Goal: Information Seeking & Learning: Learn about a topic

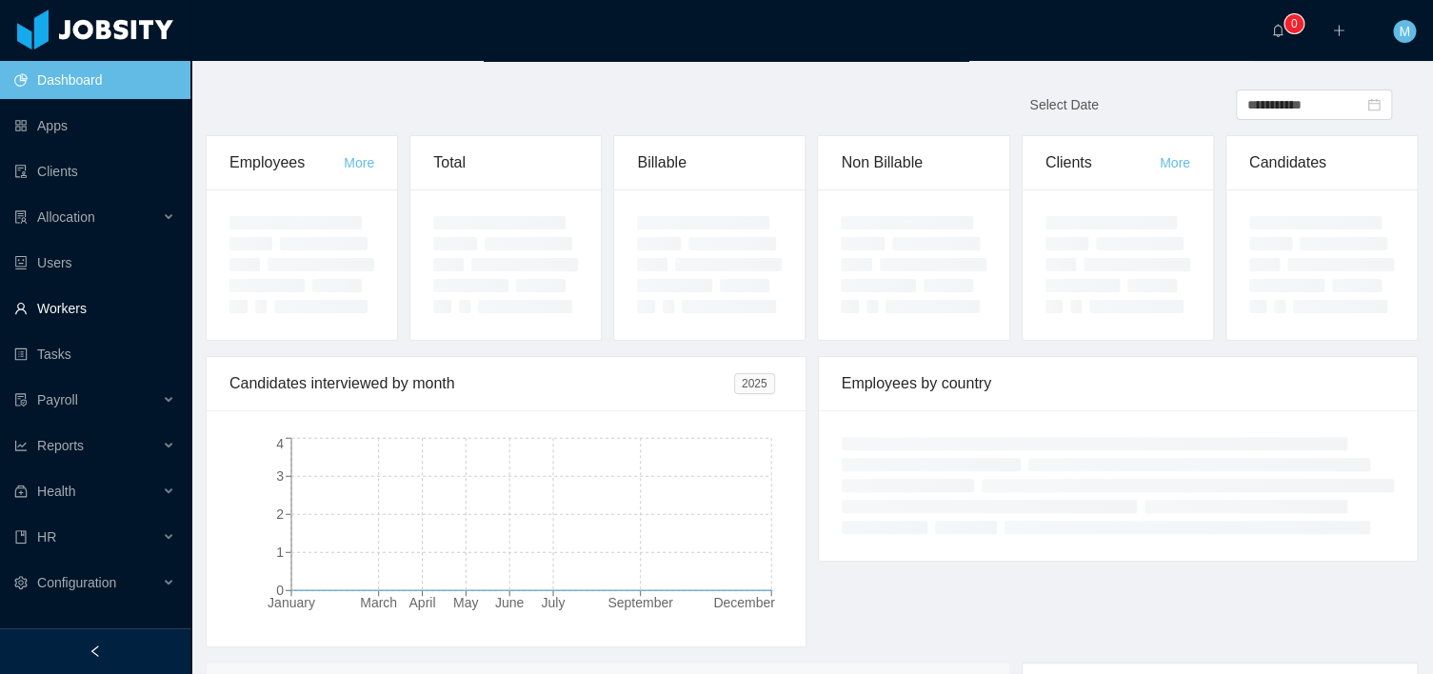
click at [68, 307] on link "Workers" at bounding box center [94, 308] width 161 height 38
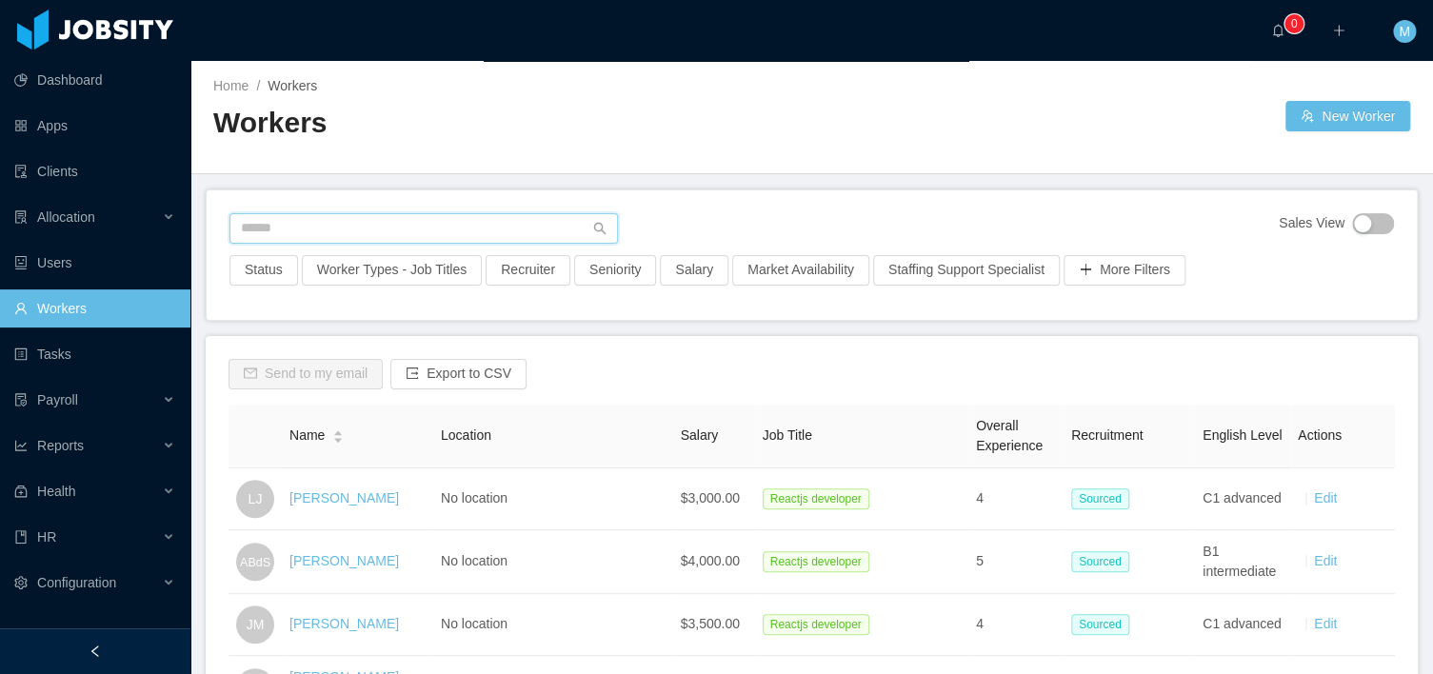
click at [340, 232] on input "text" at bounding box center [423, 228] width 388 height 30
paste input "**********"
type input "**********"
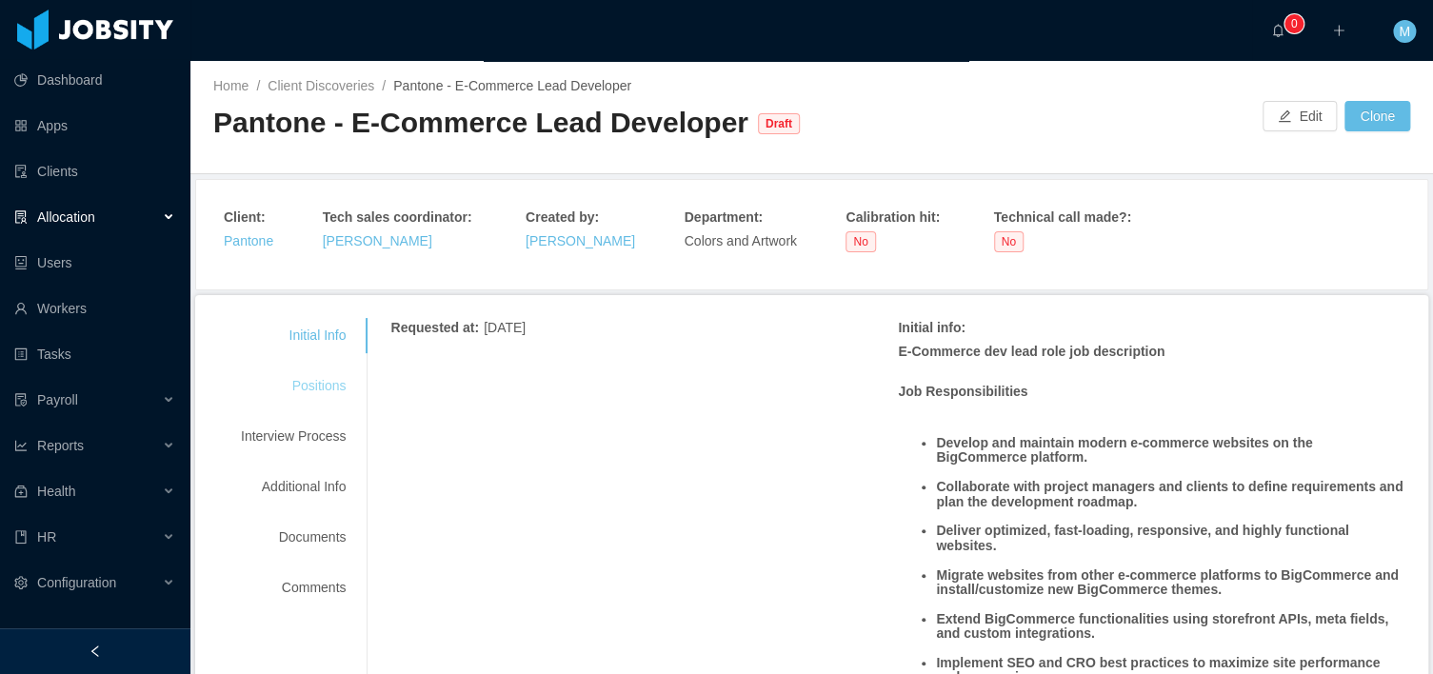
click at [336, 373] on div "Positions" at bounding box center [293, 385] width 150 height 35
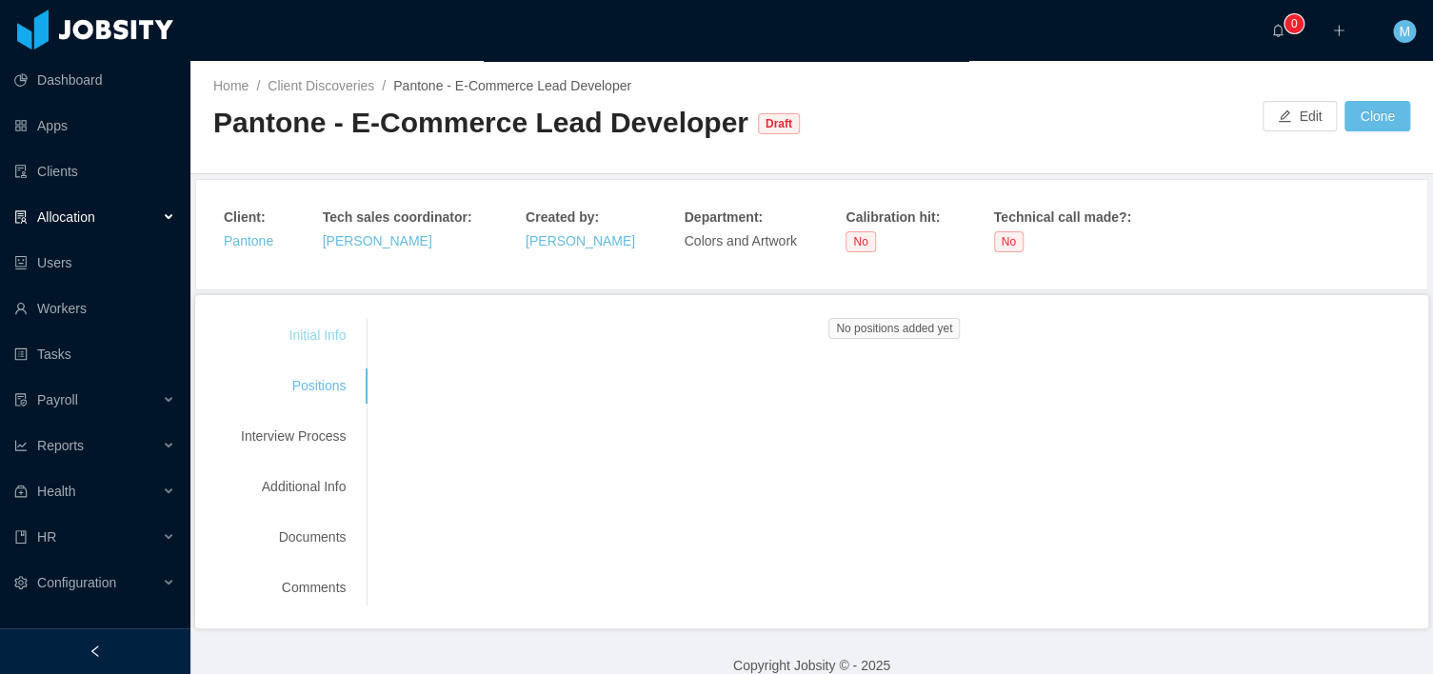
click at [321, 321] on div "Initial Info" at bounding box center [293, 335] width 150 height 35
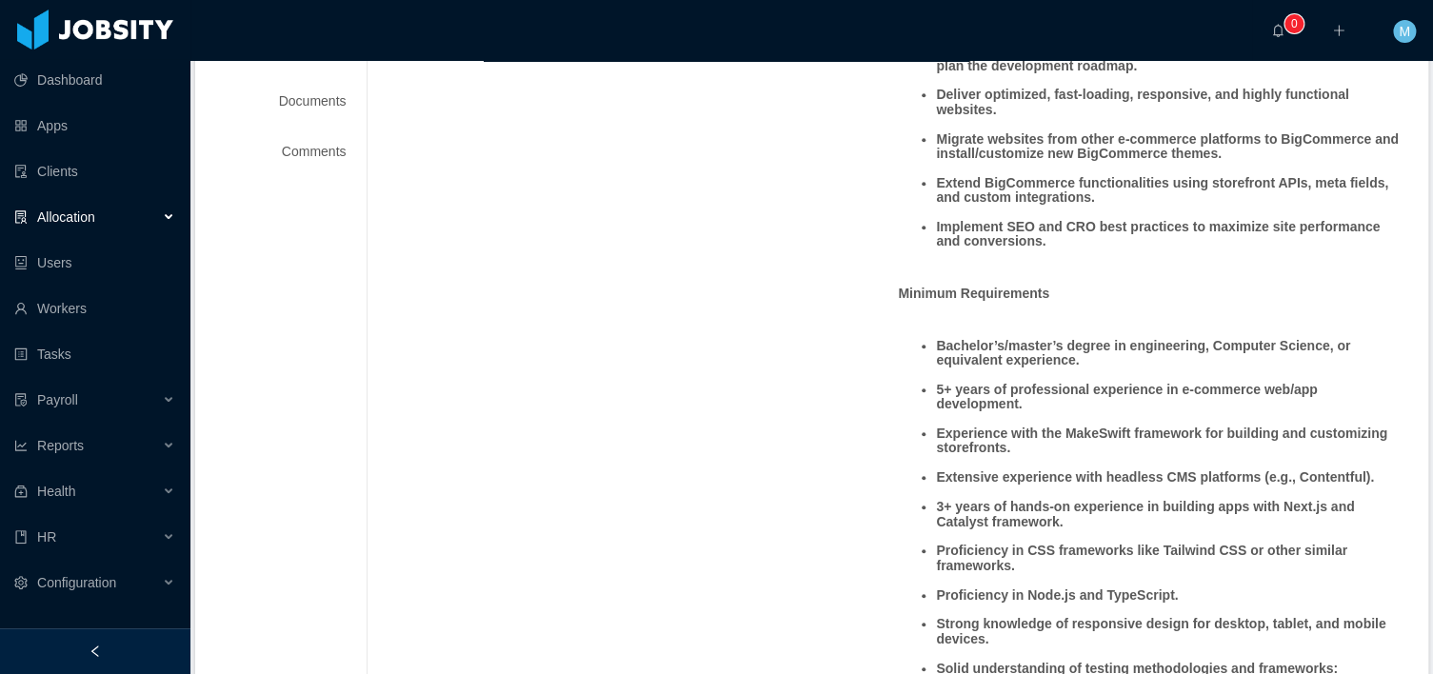
scroll to position [881, 0]
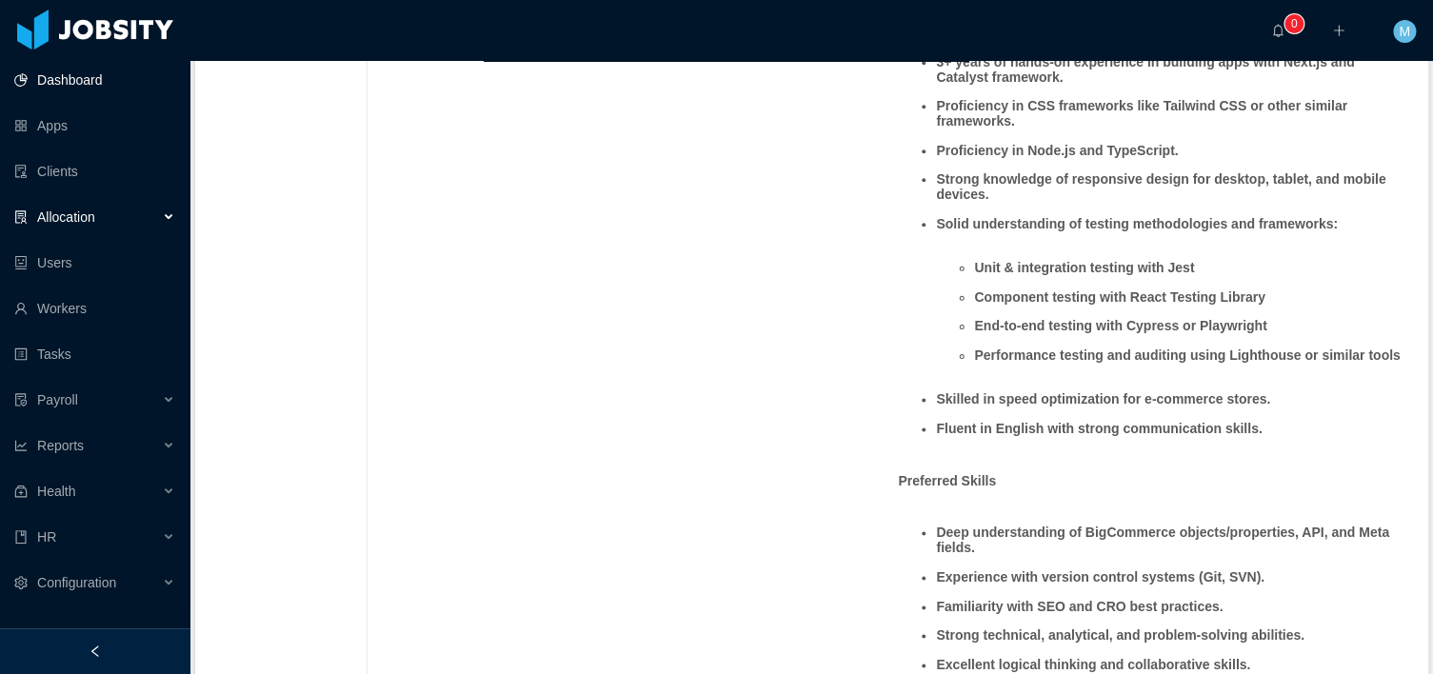
click at [84, 81] on link "Dashboard" at bounding box center [94, 80] width 161 height 38
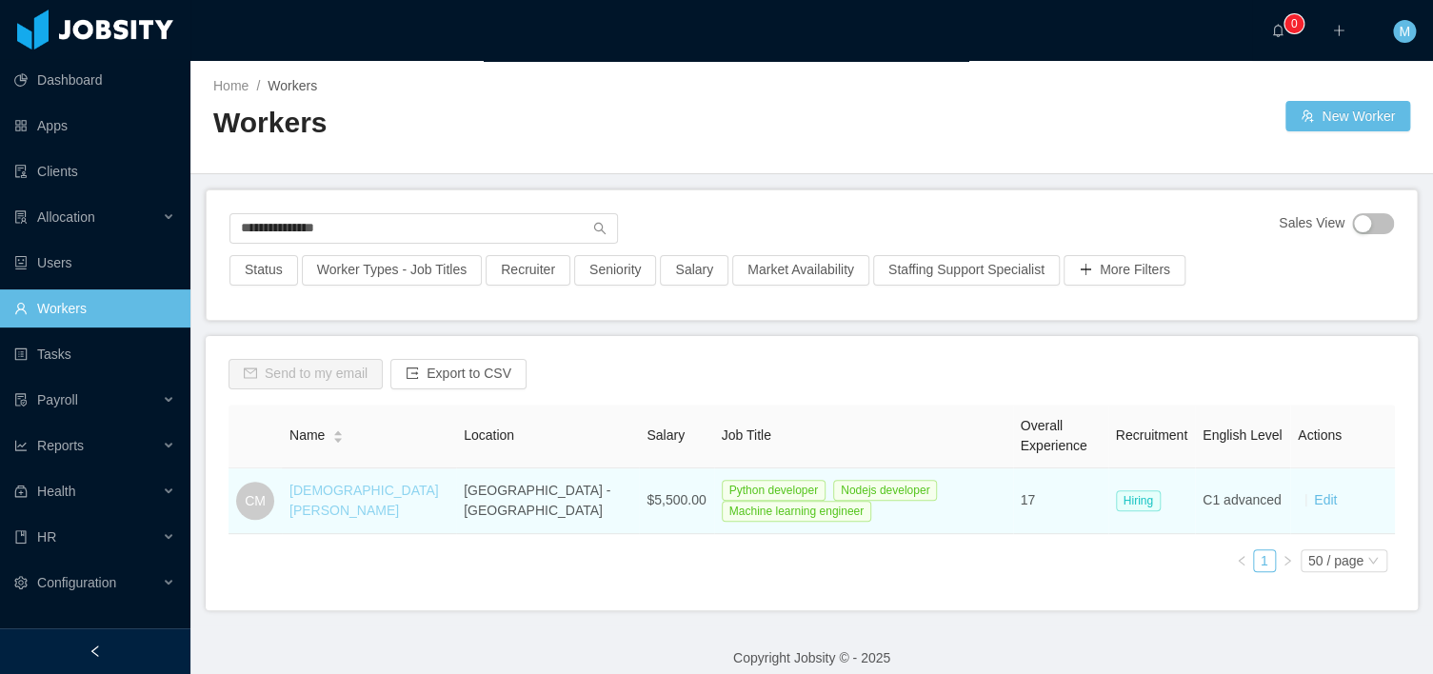
click at [329, 488] on link "[DEMOGRAPHIC_DATA][PERSON_NAME]" at bounding box center [363, 500] width 149 height 35
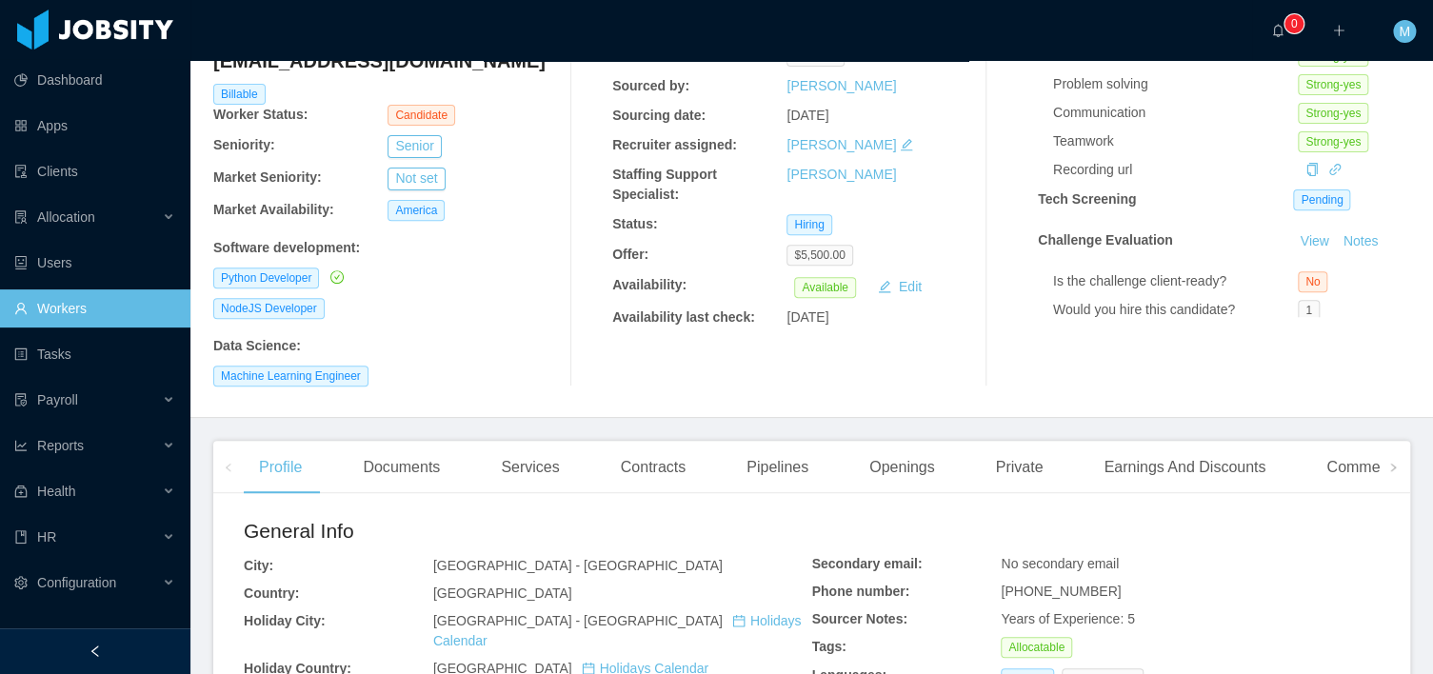
scroll to position [466, 0]
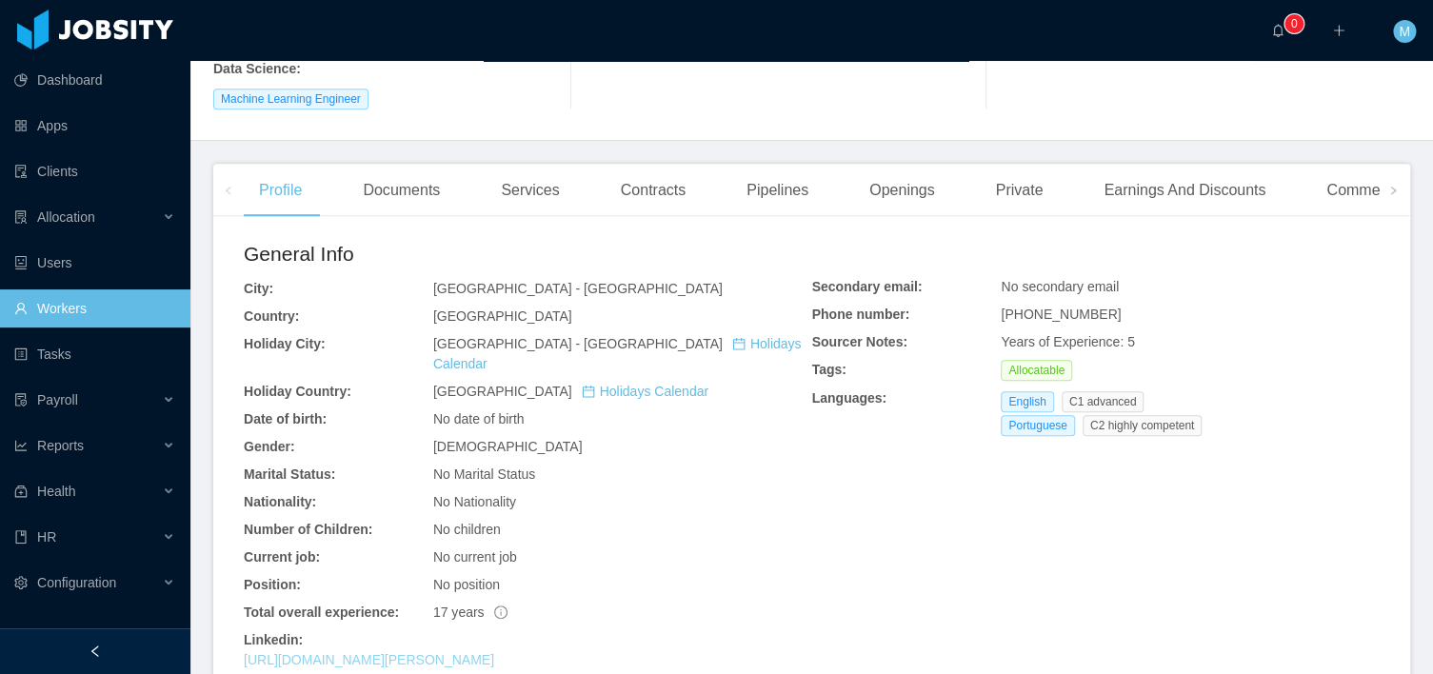
click at [425, 652] on link "https://www.linkedin.com/in/cristiano-muniz-396a1765" at bounding box center [369, 659] width 250 height 15
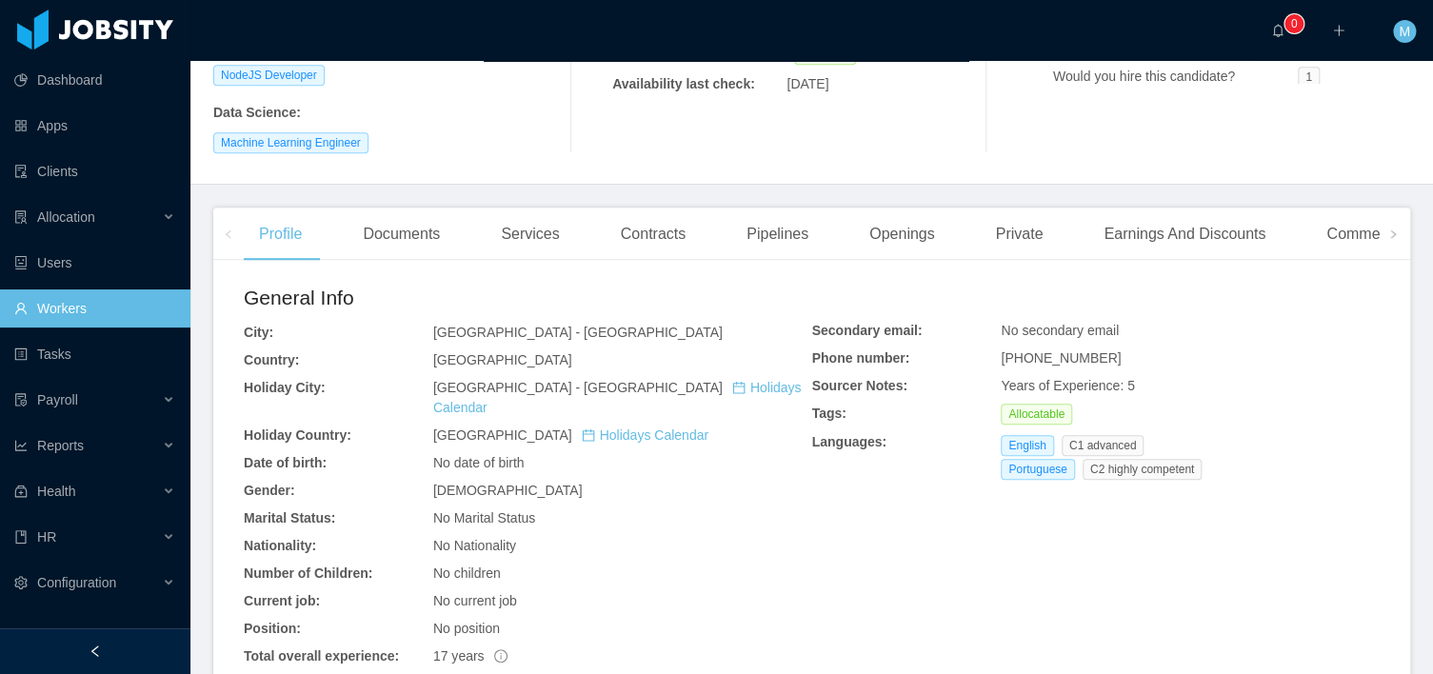
scroll to position [700, 0]
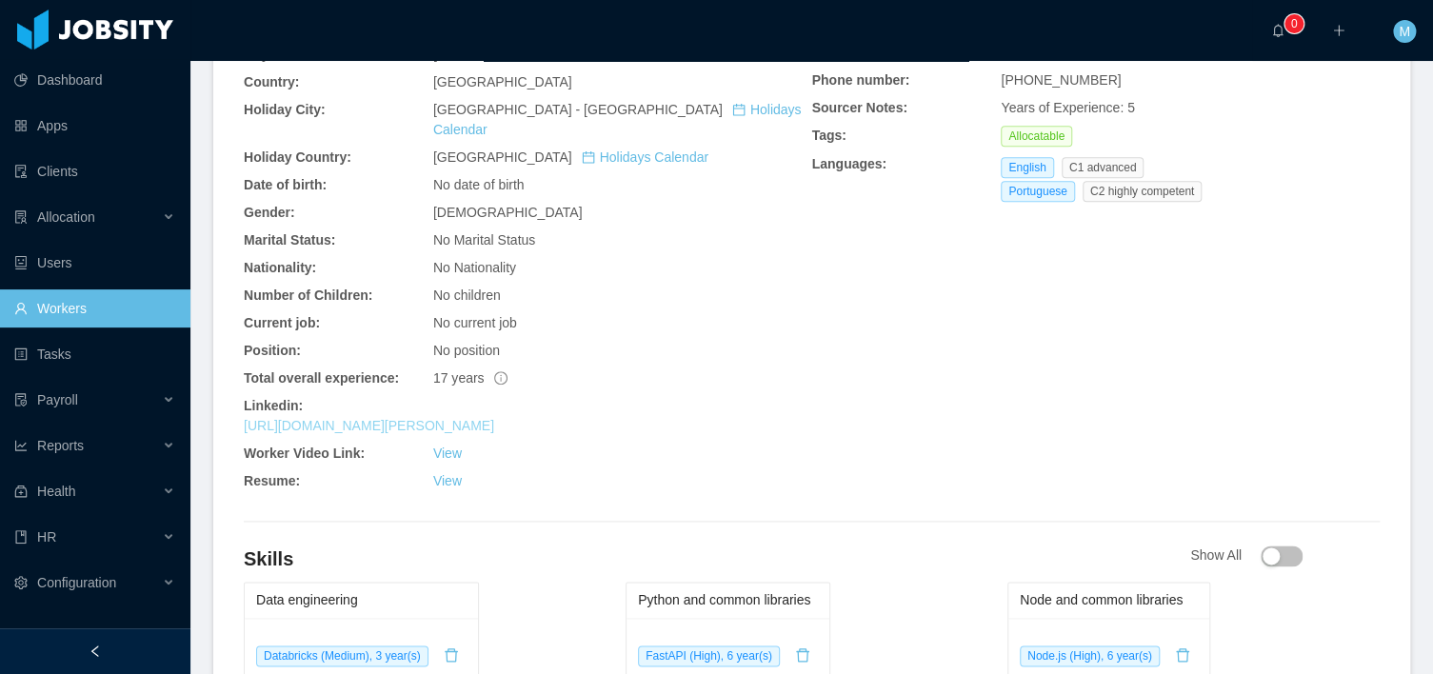
click at [494, 418] on link "[URL][DOMAIN_NAME][PERSON_NAME]" at bounding box center [369, 425] width 250 height 15
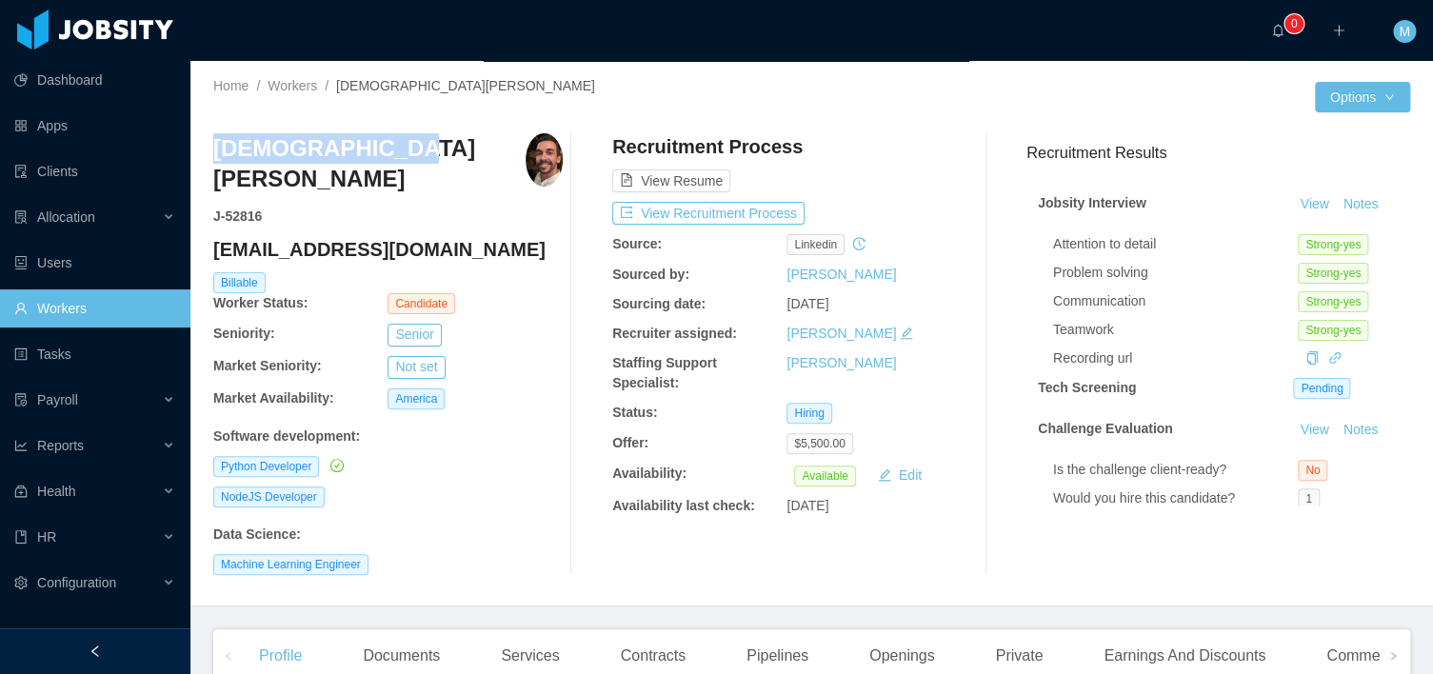
drag, startPoint x: 374, startPoint y: 156, endPoint x: 210, endPoint y: 159, distance: 163.8
click at [210, 159] on div "Home / Workers / Cristiano Muniz / Options Cristiano Muniz J- 52816 cpsmuniz@gm…" at bounding box center [811, 334] width 1243 height 546
copy h3 "[DEMOGRAPHIC_DATA][PERSON_NAME]"
click at [436, 196] on div "Cristiano Muniz J- 52816 cpsmuniz@gmail.com Billable Worker Status: Candidate S…" at bounding box center [387, 354] width 349 height 442
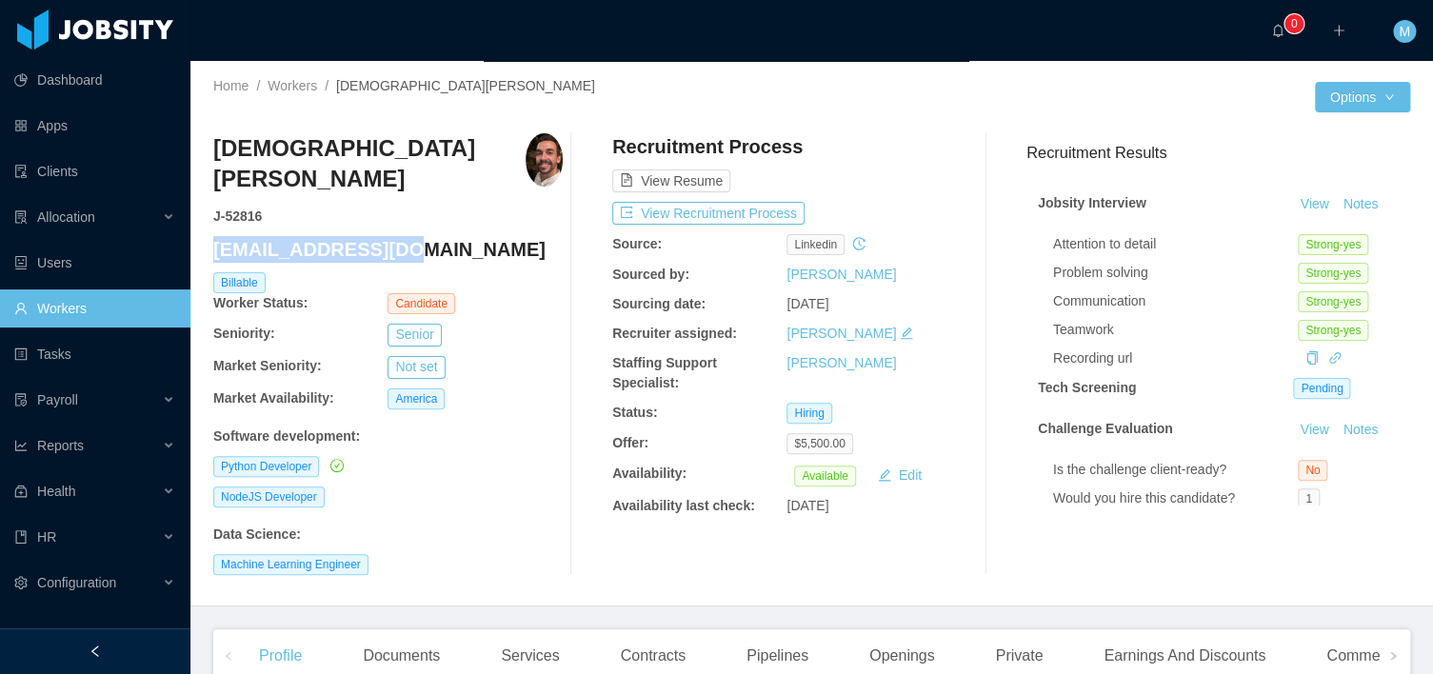
drag, startPoint x: 428, startPoint y: 220, endPoint x: 217, endPoint y: 212, distance: 210.6
click at [217, 236] on h4 "[EMAIL_ADDRESS][DOMAIN_NAME]" at bounding box center [387, 249] width 349 height 27
copy h4 "[EMAIL_ADDRESS][DOMAIN_NAME]"
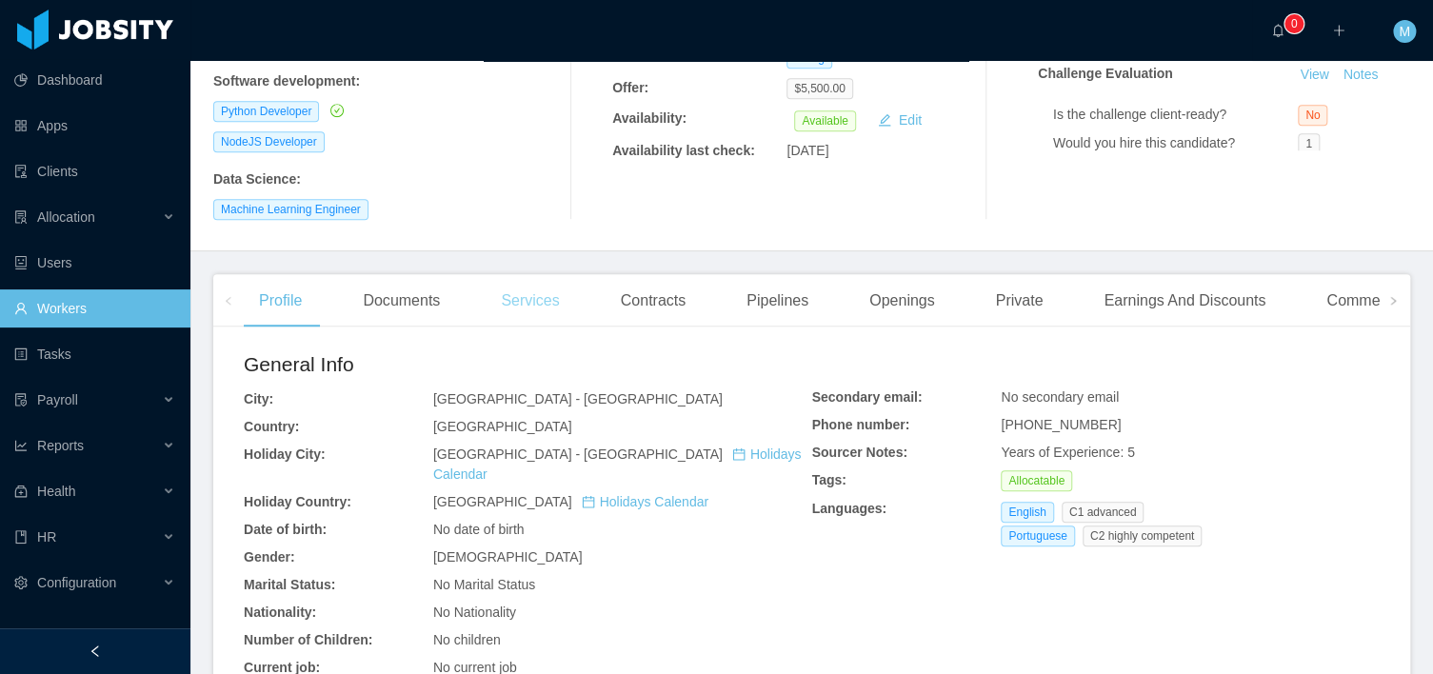
scroll to position [657, 0]
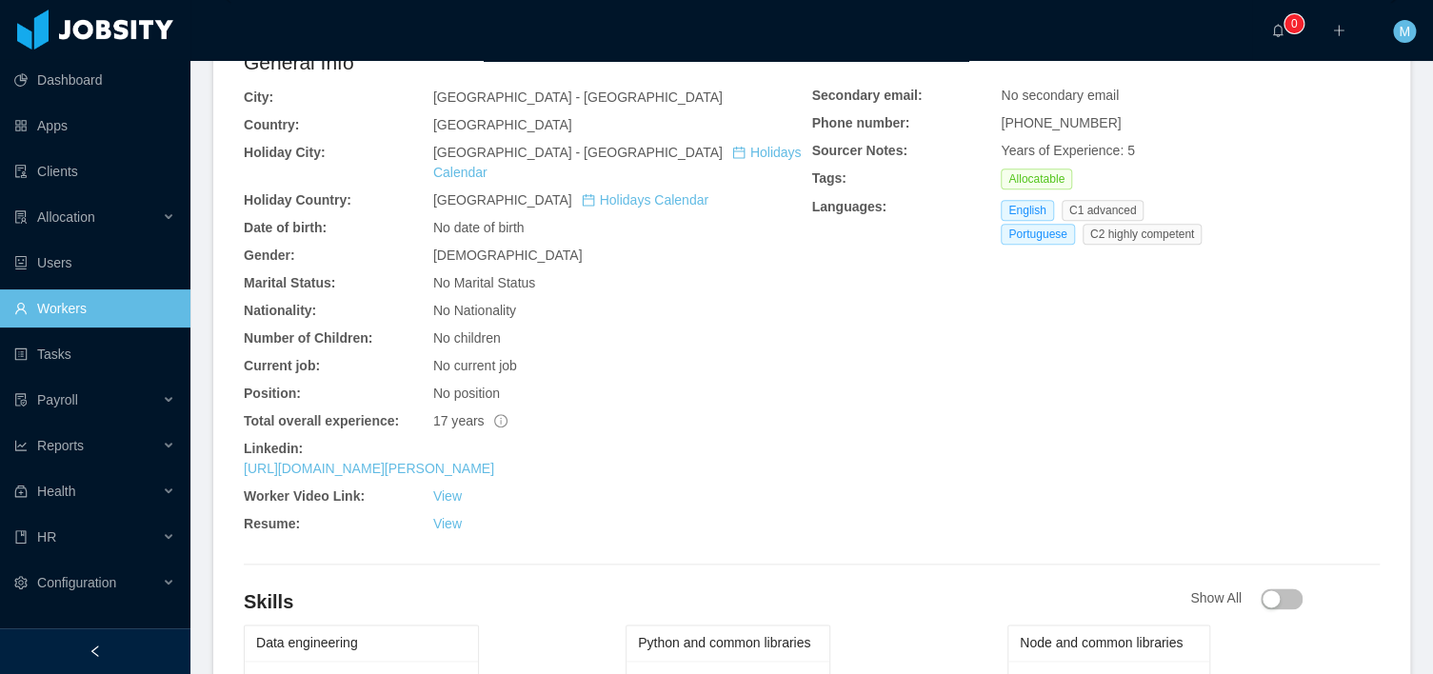
drag, startPoint x: 445, startPoint y: 468, endPoint x: 605, endPoint y: 444, distance: 161.7
click at [445, 516] on link "View" at bounding box center [447, 523] width 29 height 15
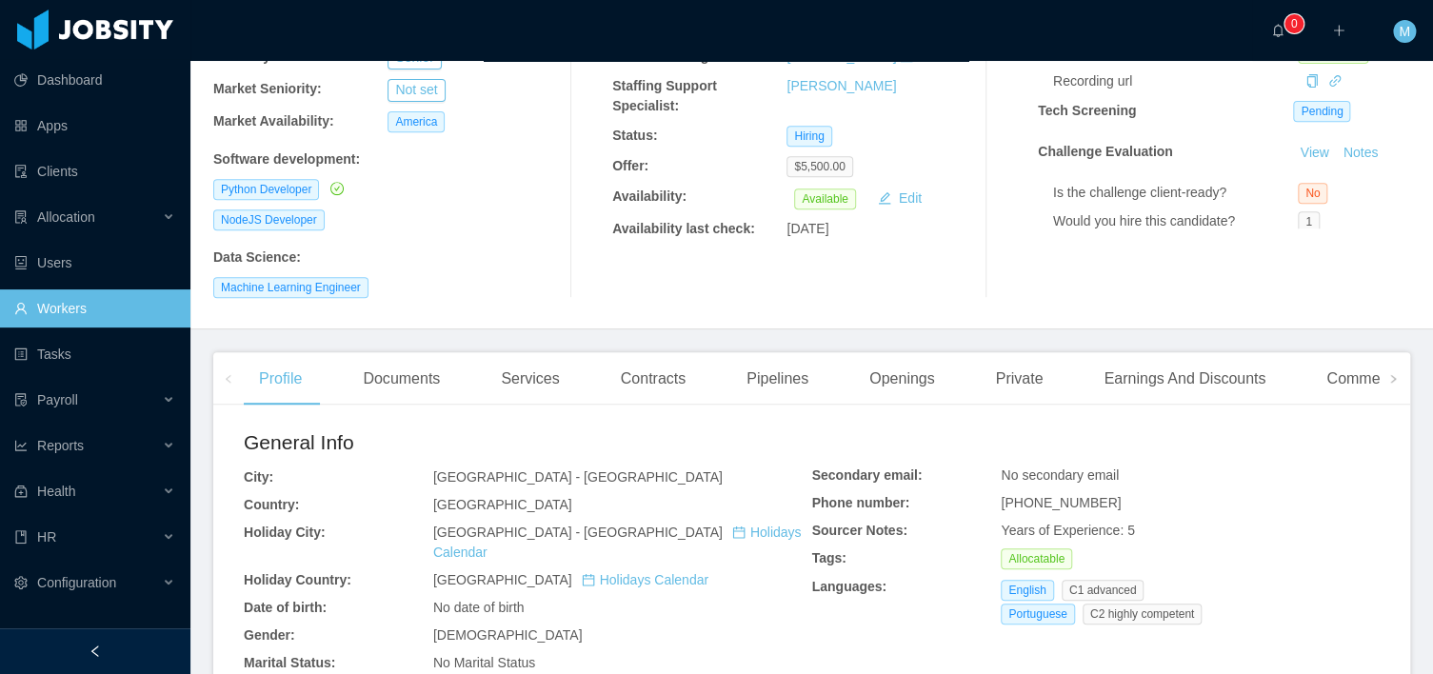
scroll to position [642, 0]
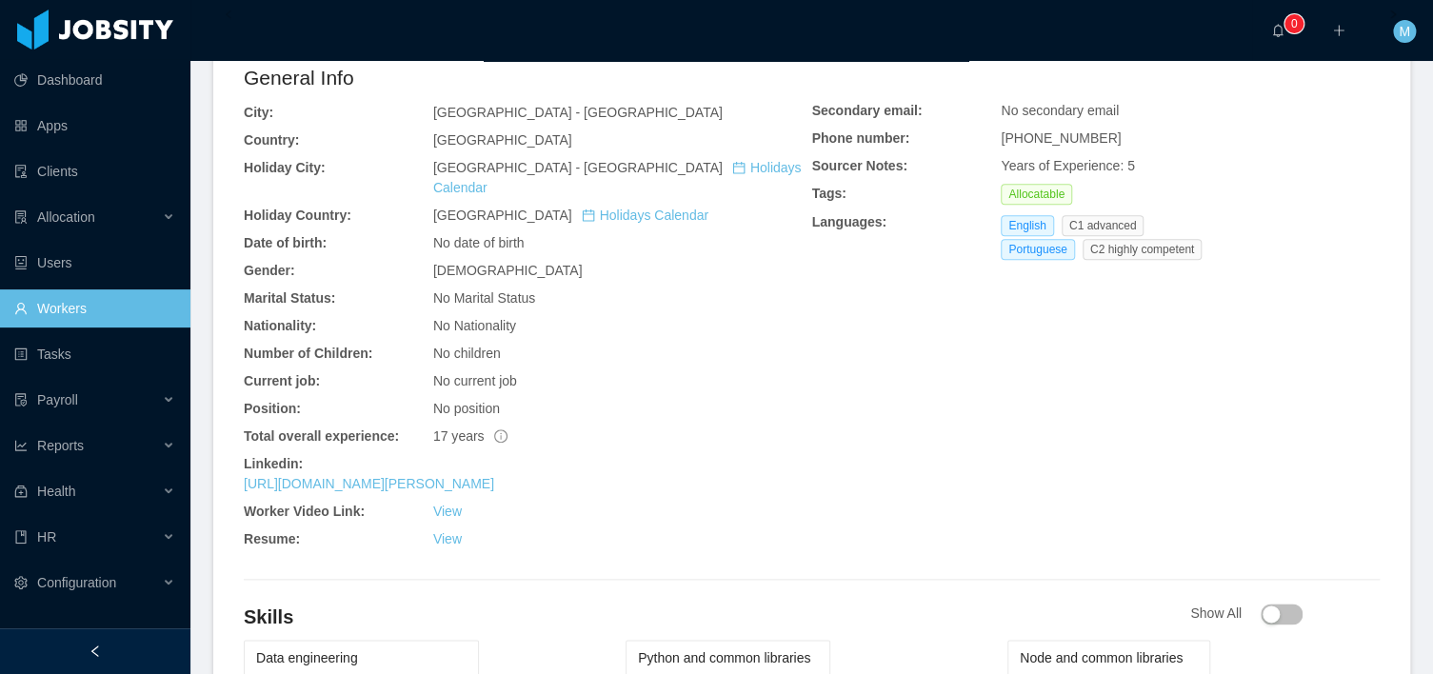
drag, startPoint x: 449, startPoint y: 486, endPoint x: 607, endPoint y: 413, distance: 173.8
click at [449, 531] on link "View" at bounding box center [447, 538] width 29 height 15
click at [450, 531] on link "View" at bounding box center [447, 538] width 29 height 15
click at [445, 531] on link "View" at bounding box center [447, 538] width 29 height 15
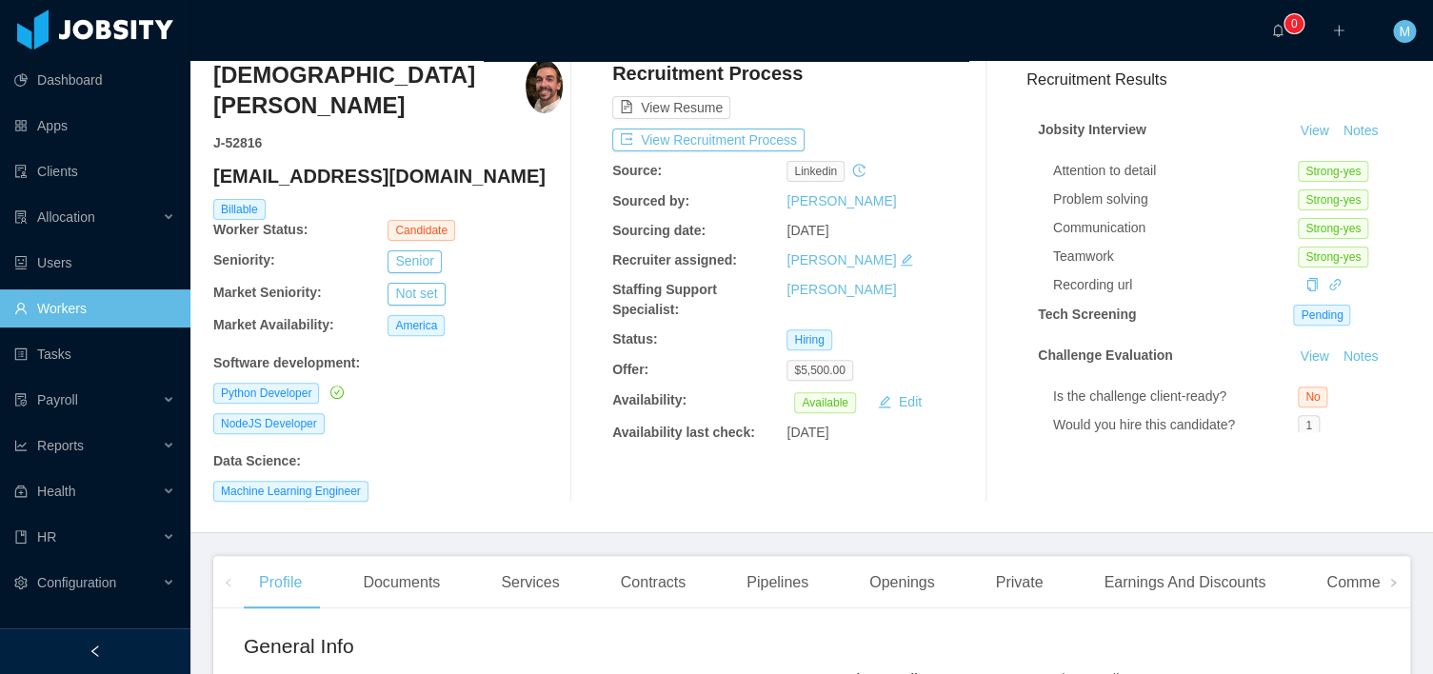
scroll to position [0, 0]
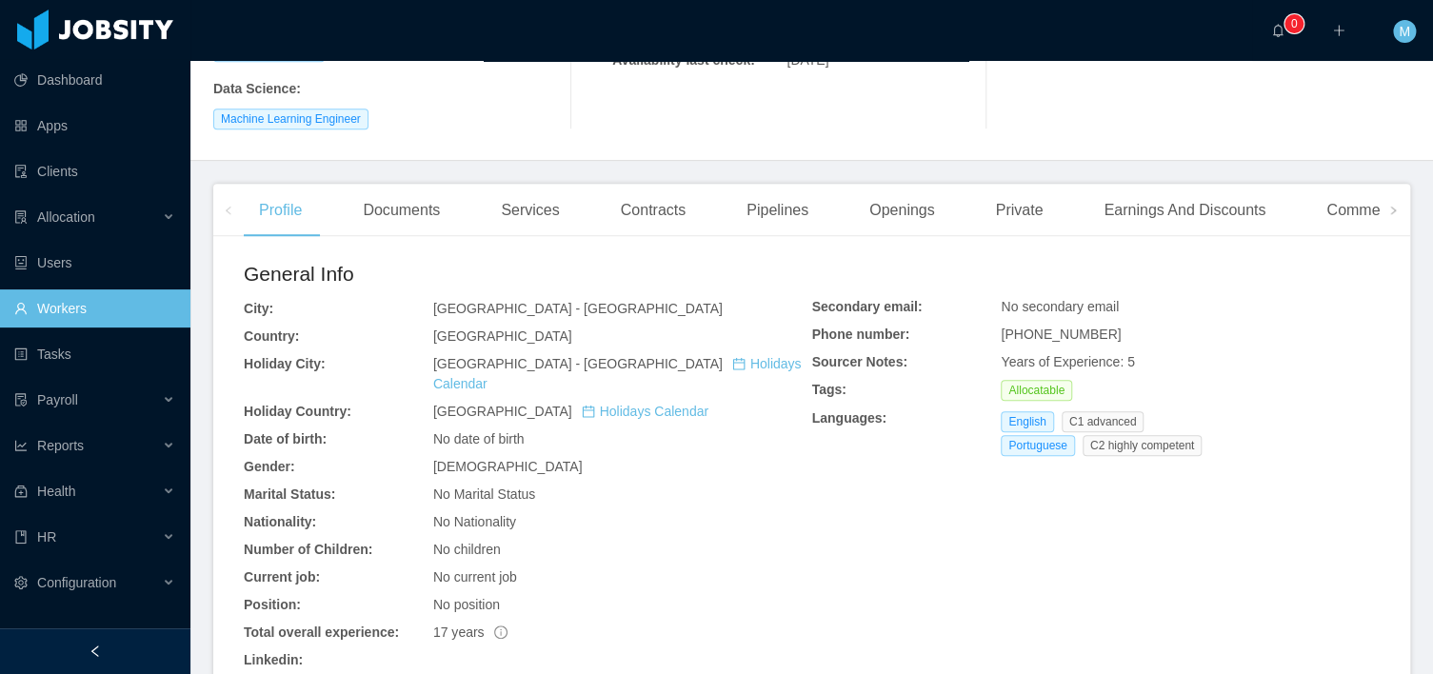
scroll to position [711, 0]
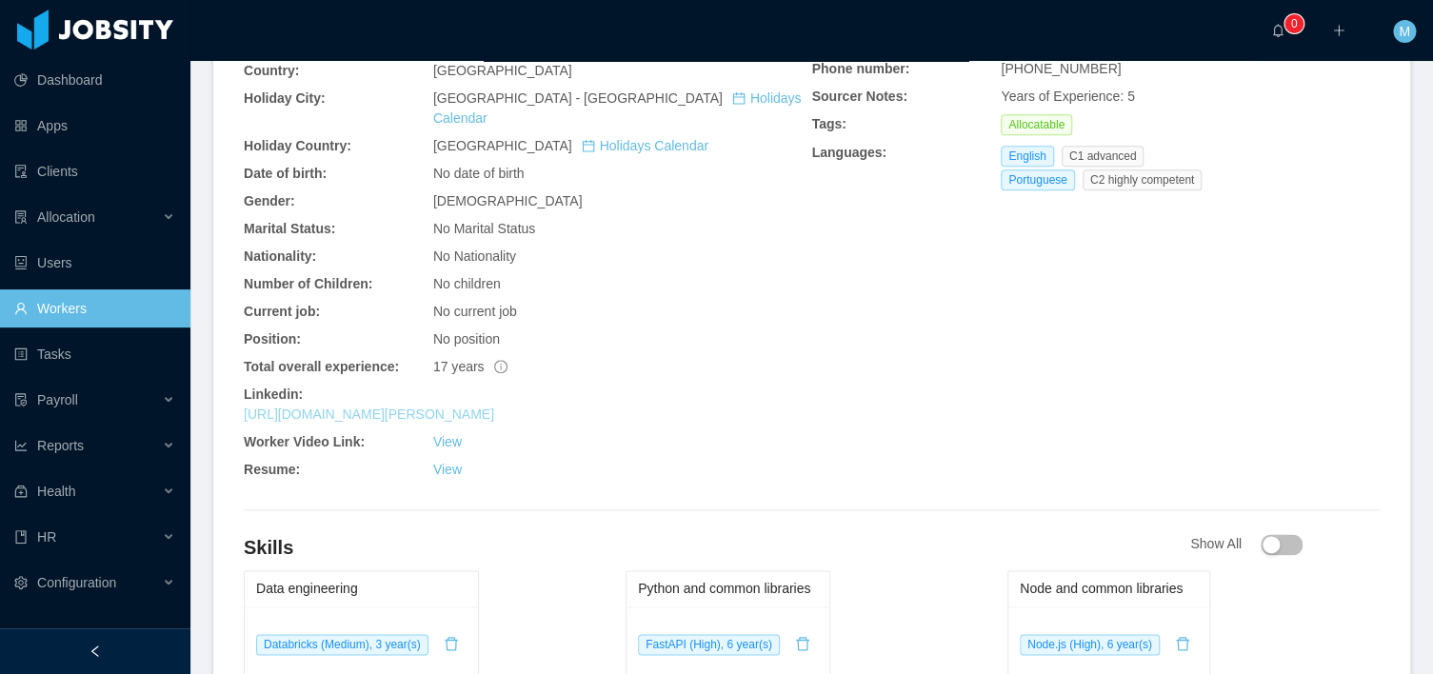
click at [436, 407] on link "[URL][DOMAIN_NAME][PERSON_NAME]" at bounding box center [369, 414] width 250 height 15
click at [434, 462] on link "View" at bounding box center [447, 469] width 29 height 15
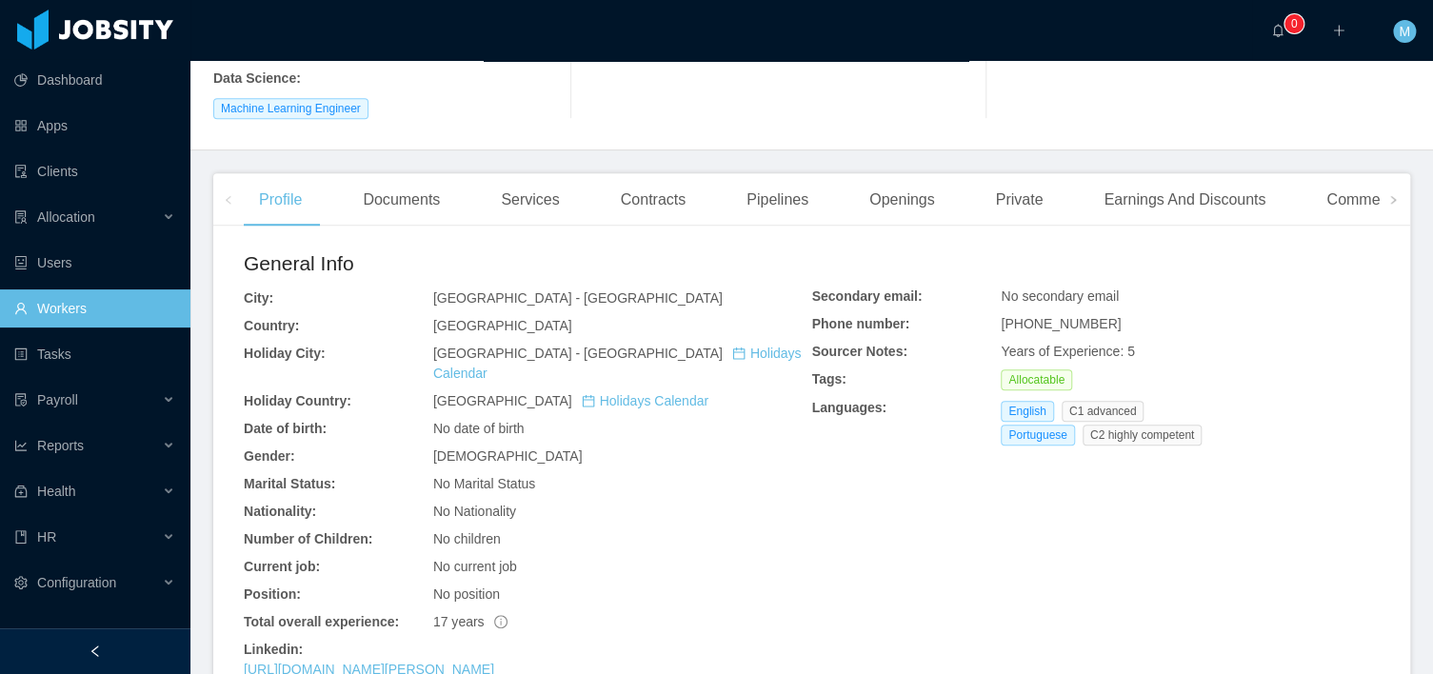
scroll to position [911, 0]
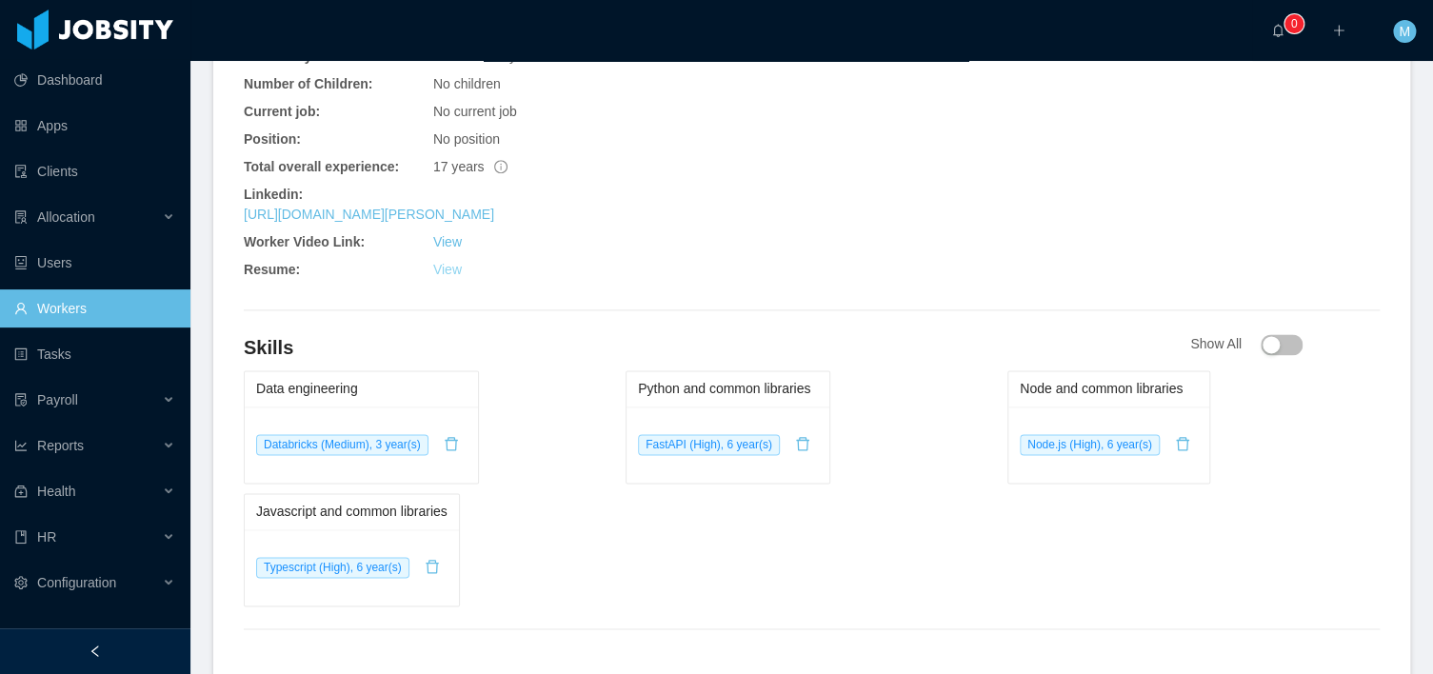
click at [453, 262] on link "View" at bounding box center [447, 269] width 29 height 15
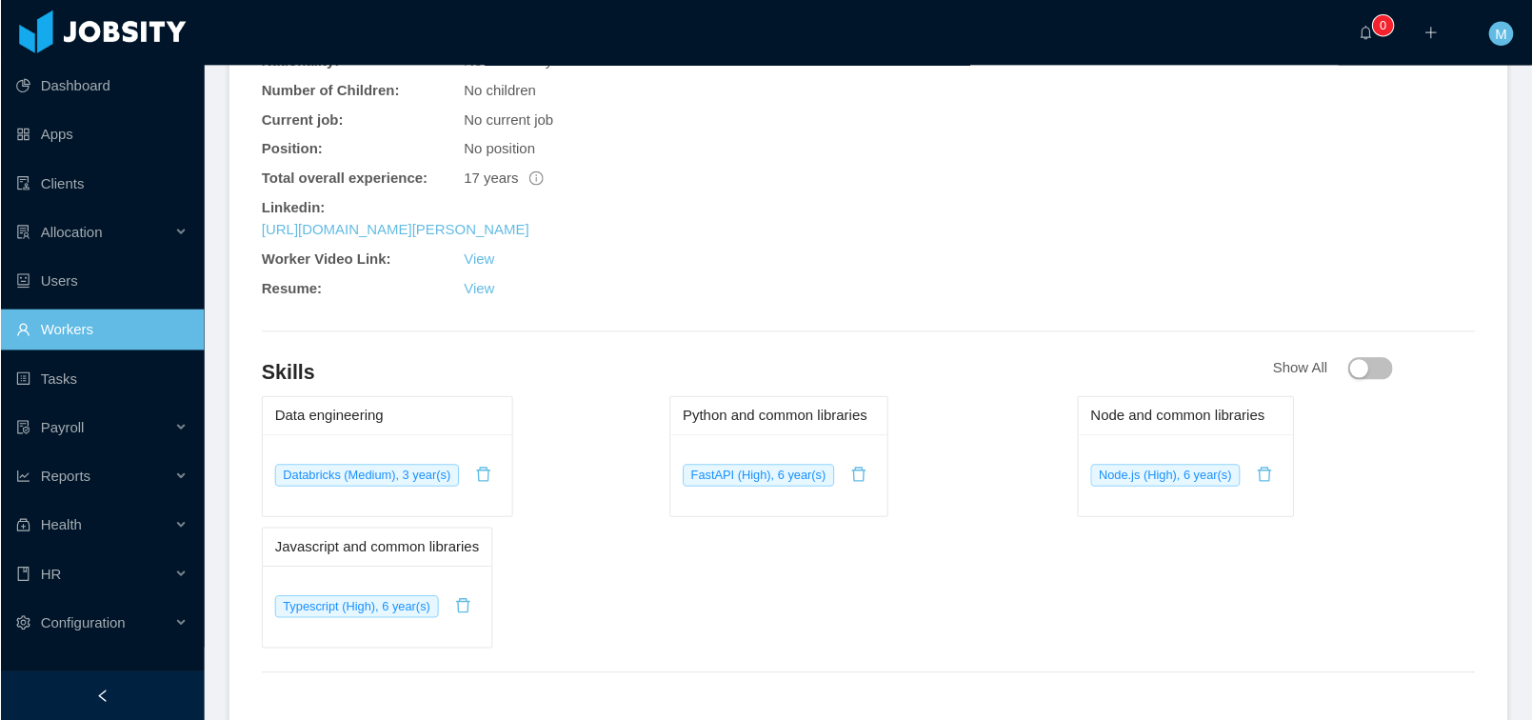
scroll to position [0, 0]
